Goal: Information Seeking & Learning: Find specific page/section

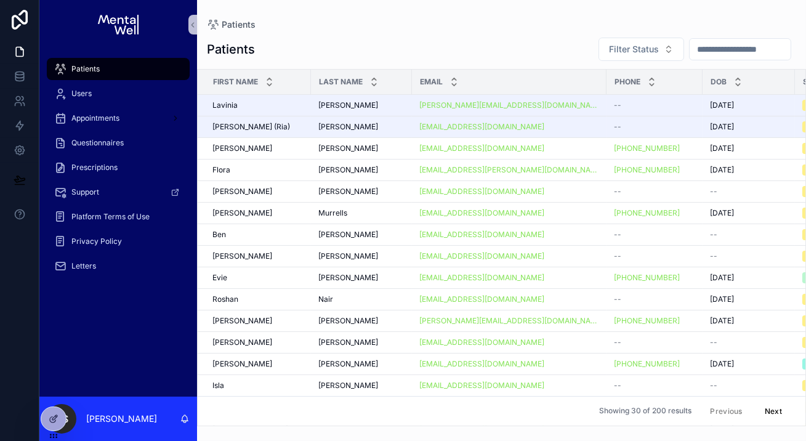
click at [699, 52] on input "scrollable content" at bounding box center [740, 49] width 101 height 17
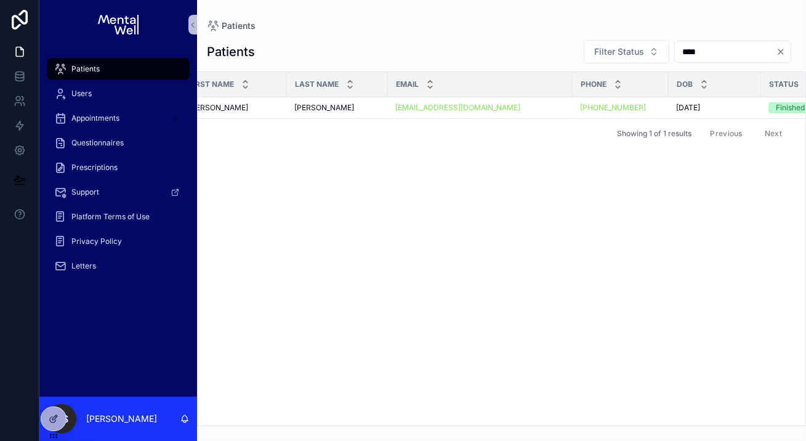
scroll to position [0, 22]
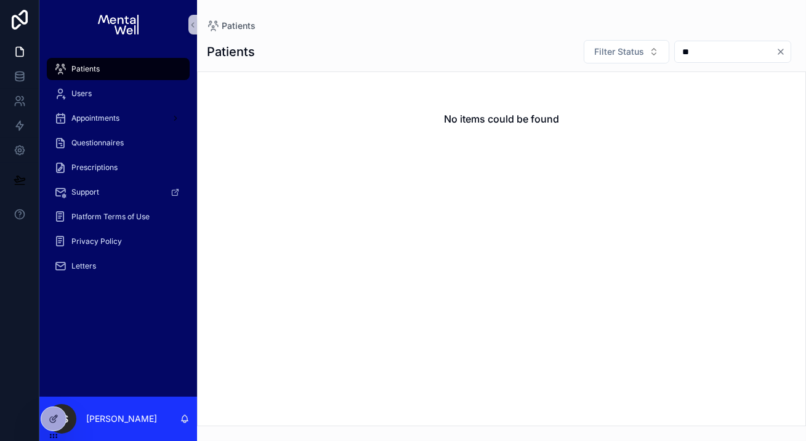
type input "*"
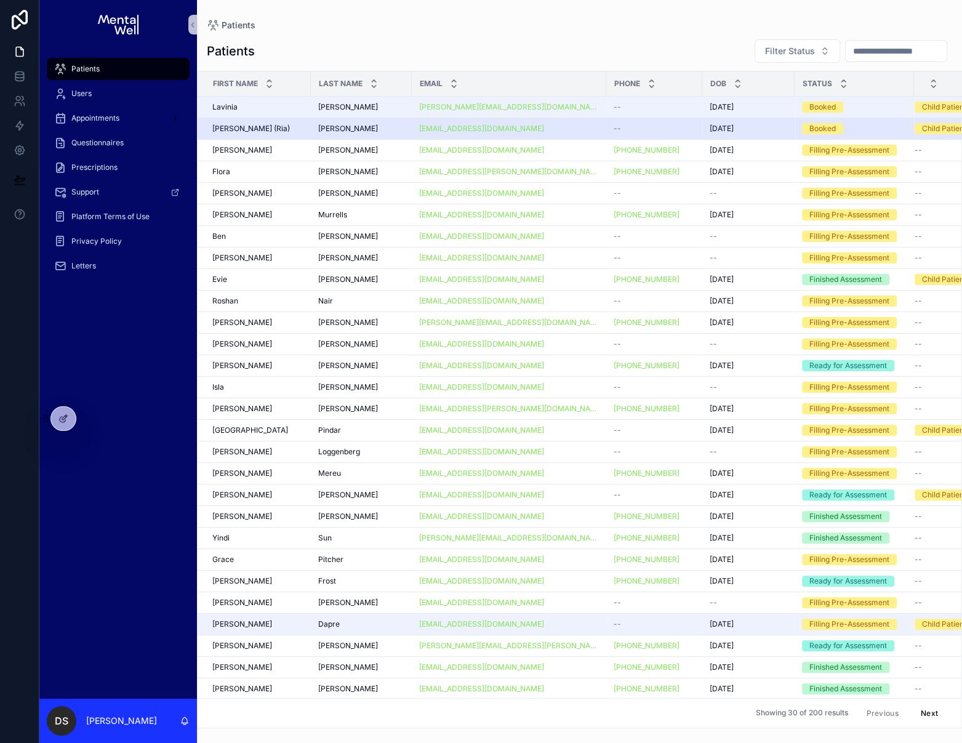
click at [557, 127] on div "francisgrice@yahoo.com" at bounding box center [509, 129] width 180 height 10
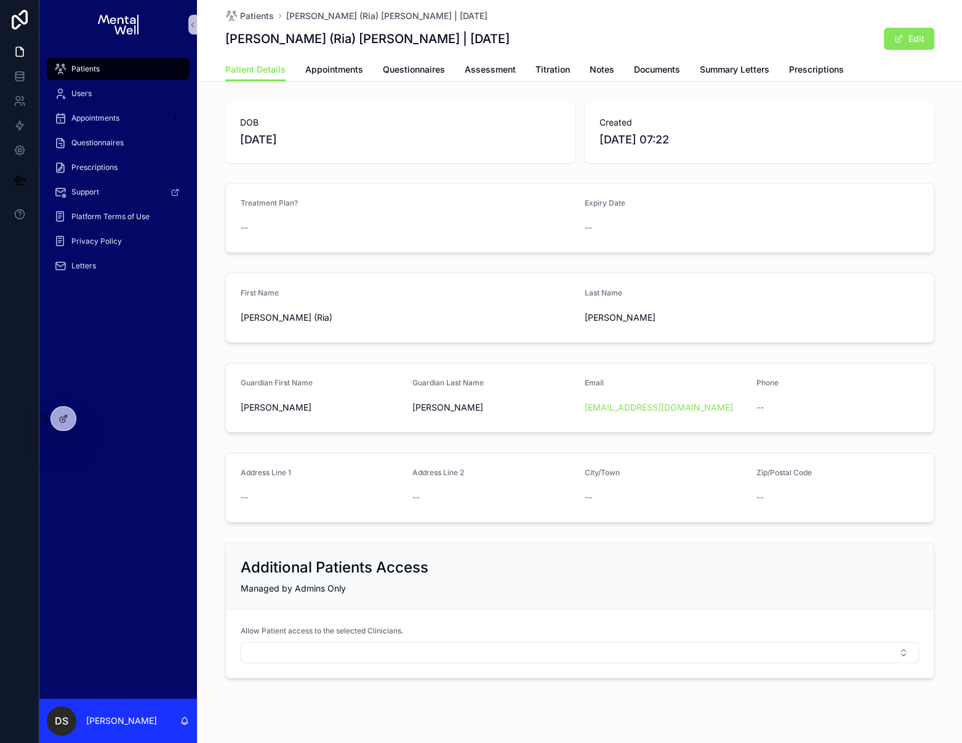
scroll to position [18, 0]
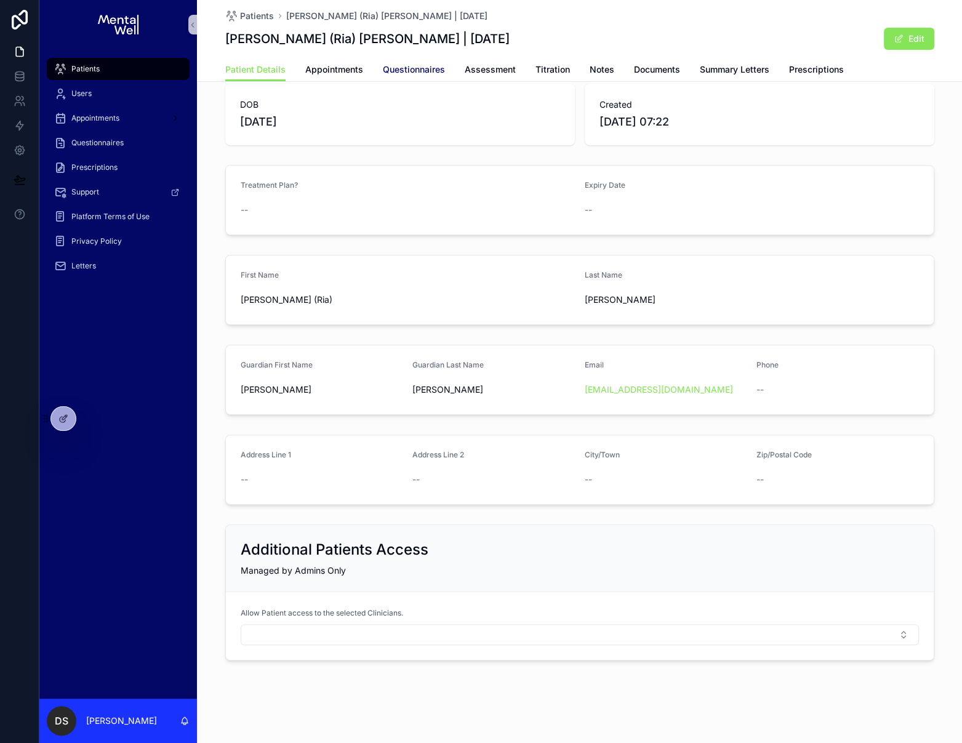
click at [428, 73] on span "Questionnaires" at bounding box center [414, 69] width 62 height 12
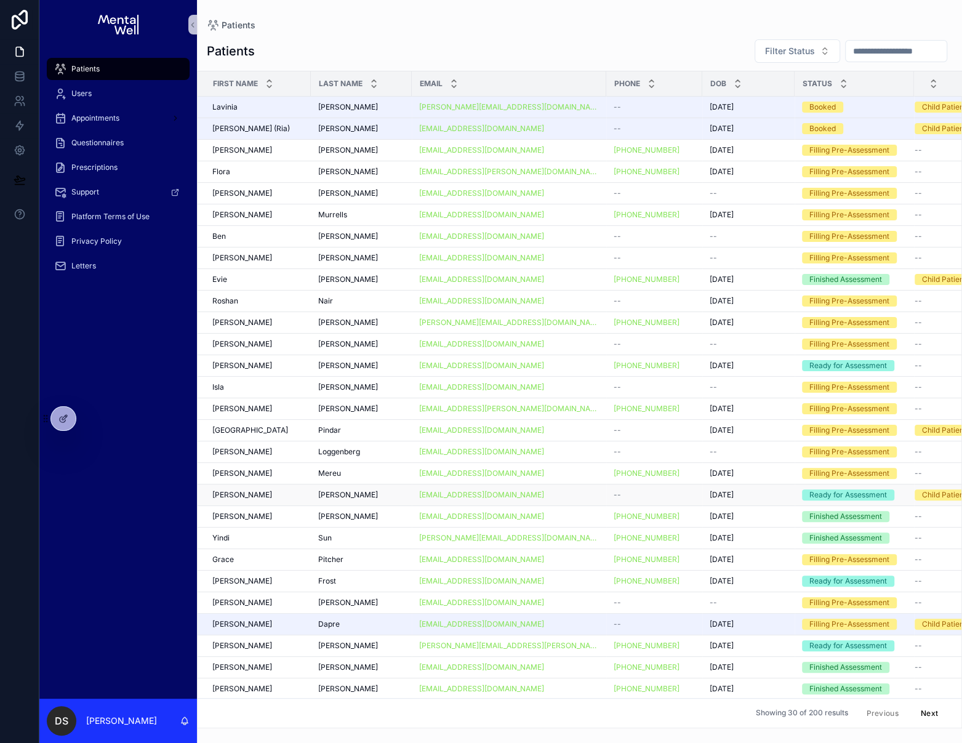
click at [382, 493] on div "[PERSON_NAME] [PERSON_NAME]" at bounding box center [361, 495] width 86 height 10
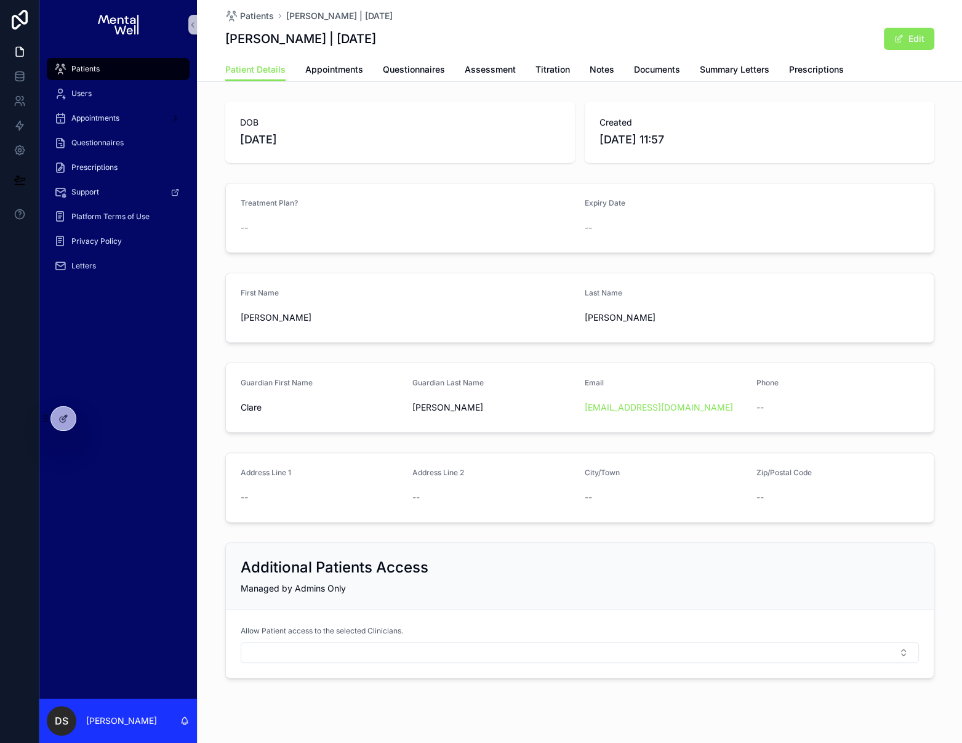
click at [272, 35] on h1 "[PERSON_NAME] | [DATE]" at bounding box center [300, 38] width 151 height 17
copy h1 "[PERSON_NAME]"
click at [127, 340] on div "Patients Users Appointments Questionnaires Prescriptions Support Platform Terms…" at bounding box center [118, 373] width 158 height 649
click at [92, 417] on icon at bounding box center [92, 416] width 1 height 3
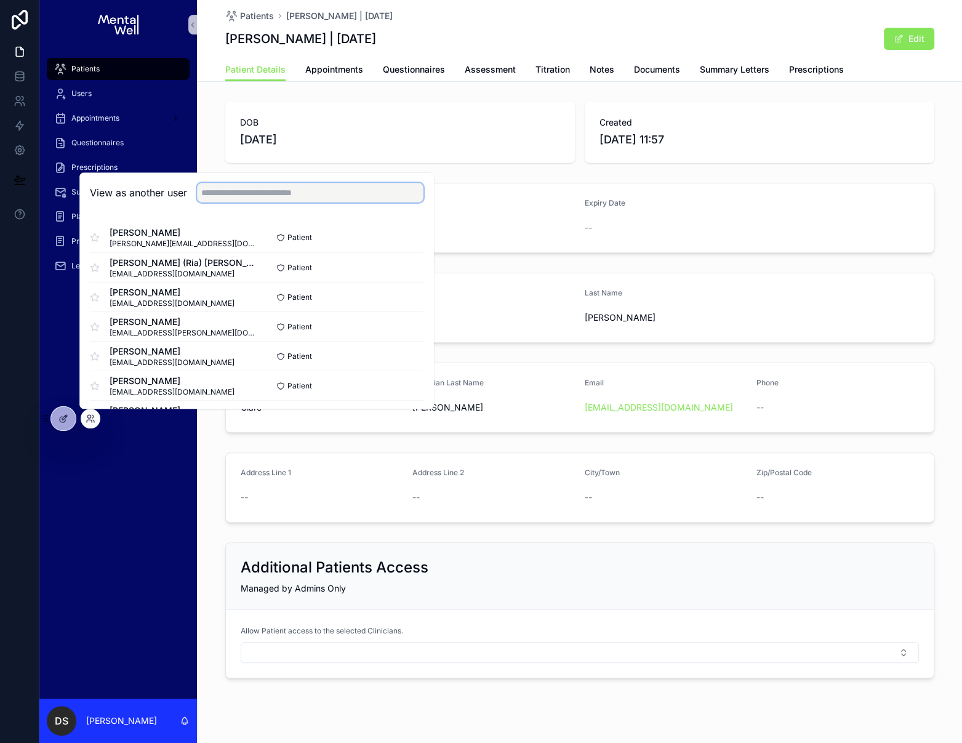
click at [259, 186] on input "text" at bounding box center [310, 193] width 227 height 20
paste input "*******"
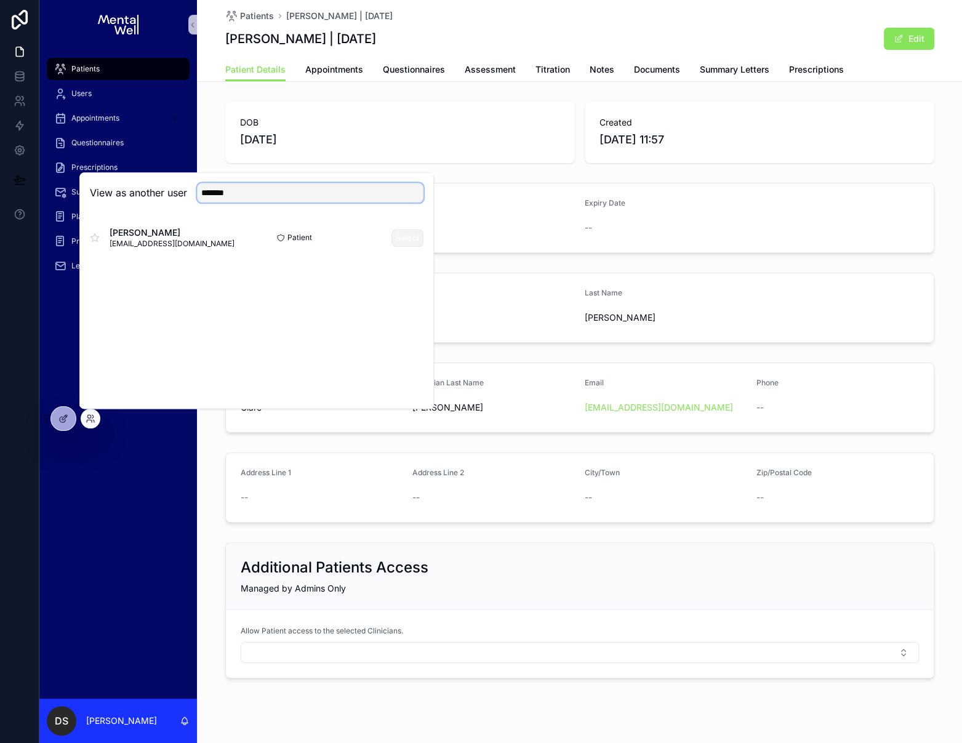
type input "*******"
click at [416, 237] on button "Select" at bounding box center [408, 238] width 32 height 18
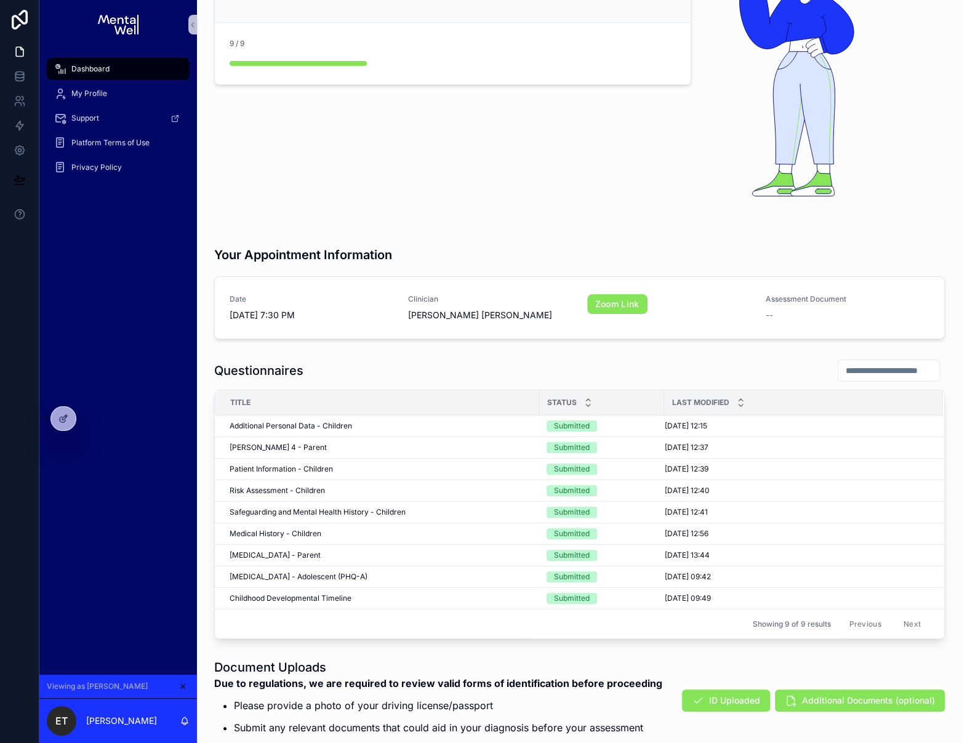
scroll to position [403, 0]
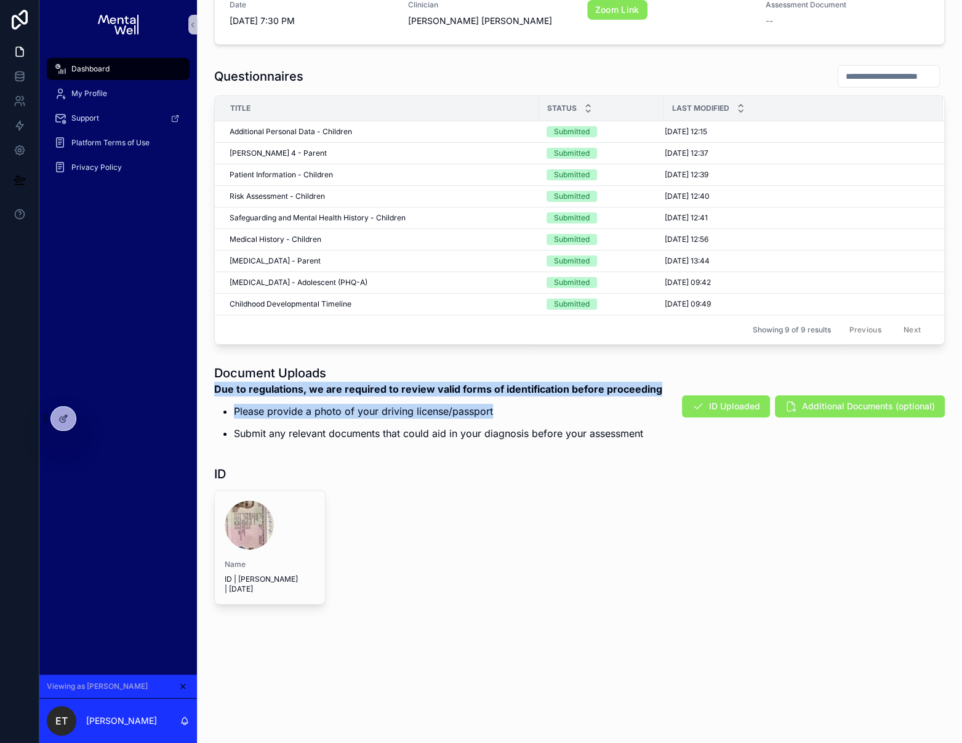
drag, startPoint x: 505, startPoint y: 408, endPoint x: 209, endPoint y: 384, distance: 297.8
click at [209, 384] on div "Document Uploads Due to regulations, we are required to review valid forms of i…" at bounding box center [580, 407] width 746 height 94
copy div "Due to regulations, we are required to review valid forms of identification bef…"
click at [368, 415] on p "Please provide a photo of your driving license/passport" at bounding box center [448, 411] width 428 height 15
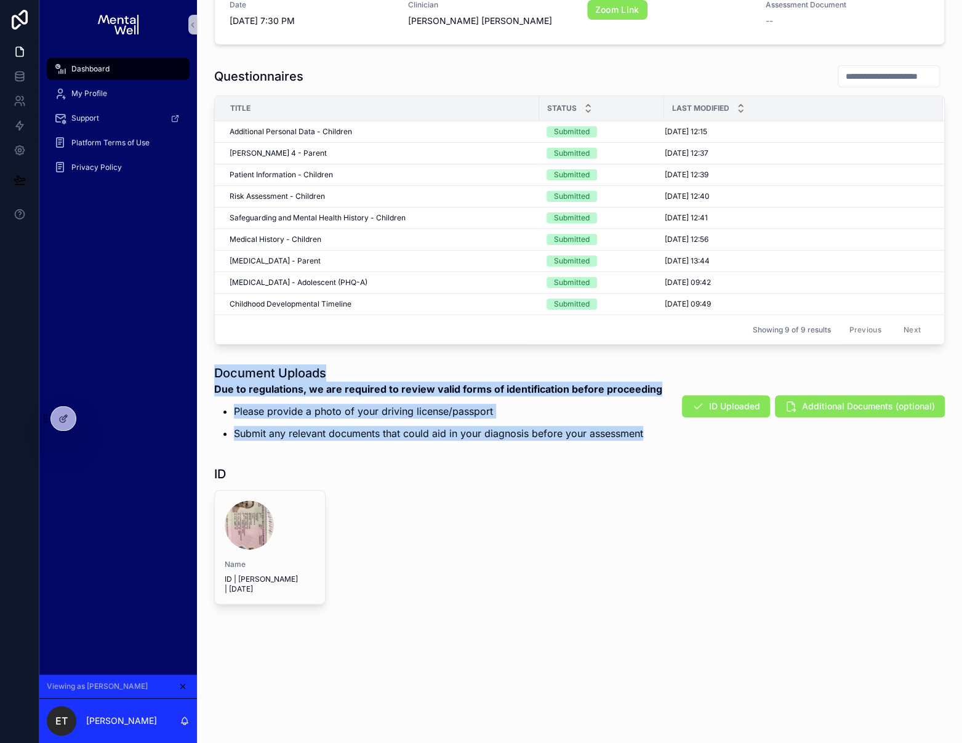
drag, startPoint x: 206, startPoint y: 368, endPoint x: 651, endPoint y: 438, distance: 450.7
click at [651, 438] on div "Hi Edie Here you can find your pre-assessment progress. Please complete all of …" at bounding box center [579, 161] width 765 height 1128
copy div "Document Uploads Due to regulations, we are required to review valid forms of i…"
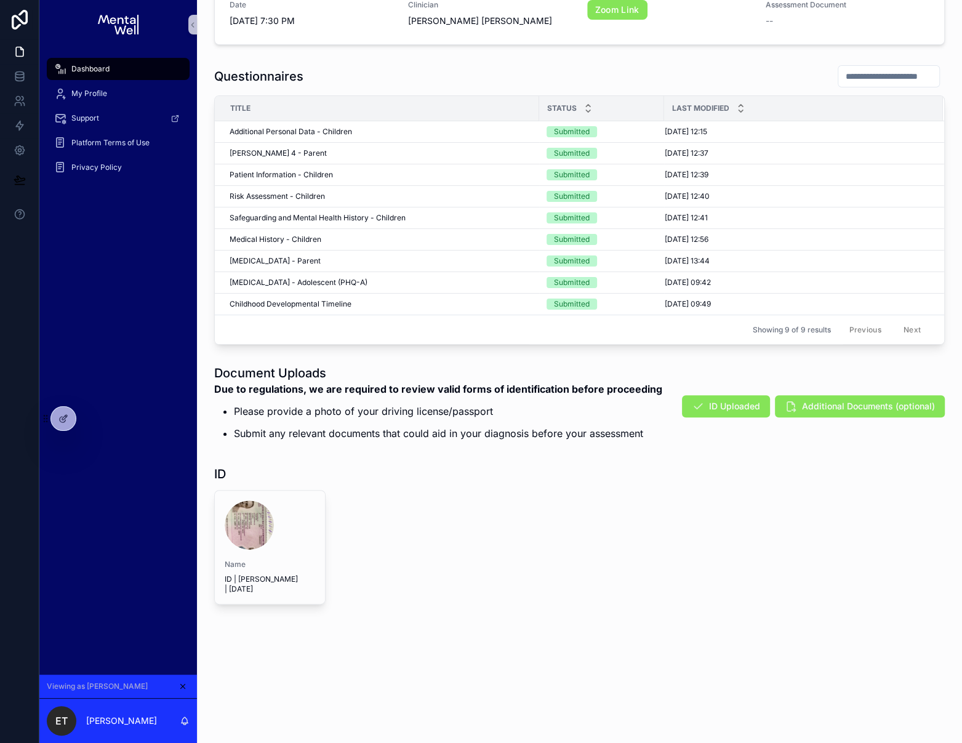
click at [666, 478] on div "Document Uploads Due to regulations, we are required to review valid forms of i…" at bounding box center [580, 493] width 746 height 267
